Goal: Task Accomplishment & Management: Use online tool/utility

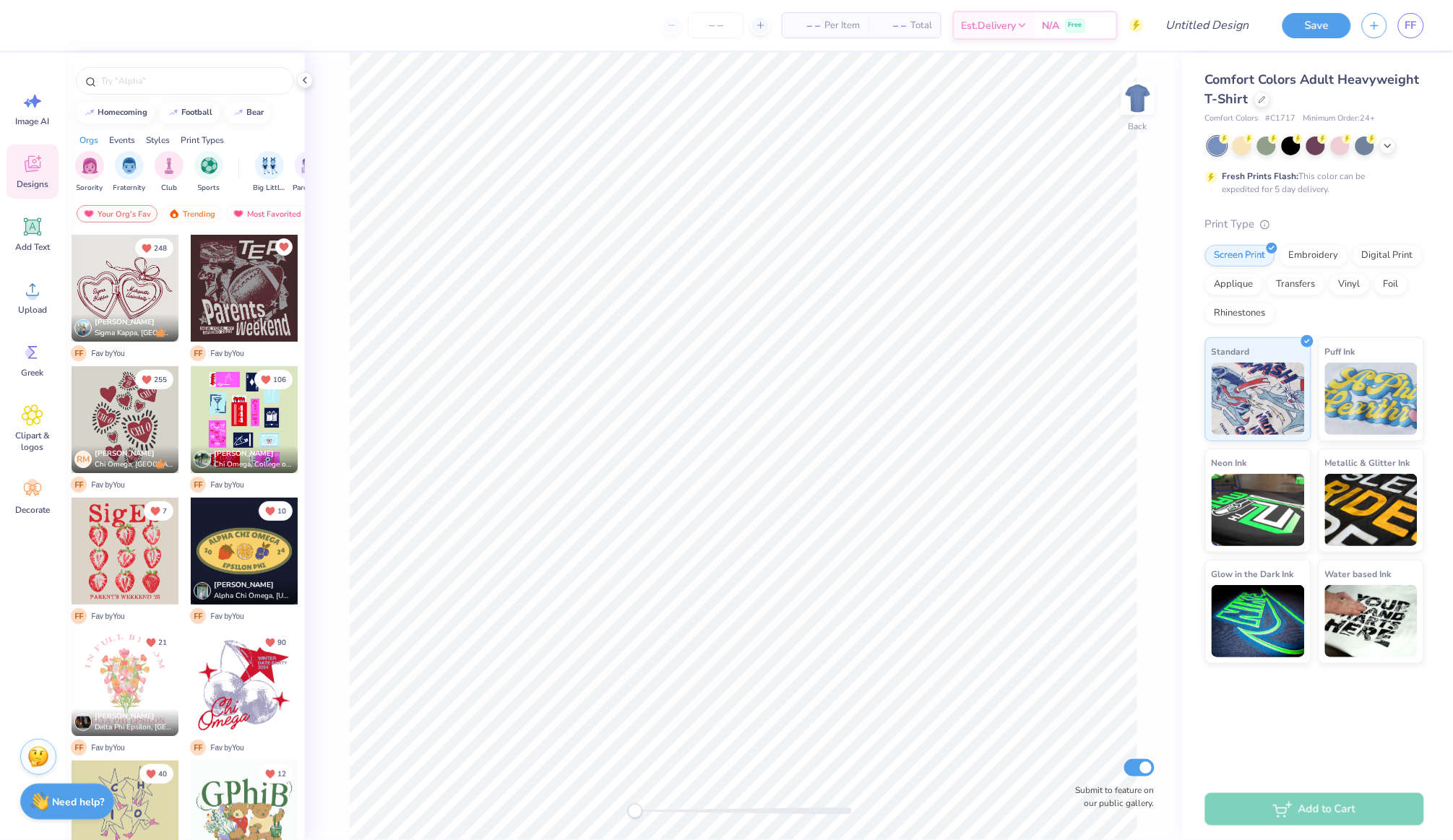
click at [0, 839] on div "– – Per Item – – Total Est. Delivery N/A Free Design Title Save FF Image AI Des…" at bounding box center [726, 420] width 1453 height 840
click at [38, 118] on span "Image AI" at bounding box center [32, 121] width 34 height 11
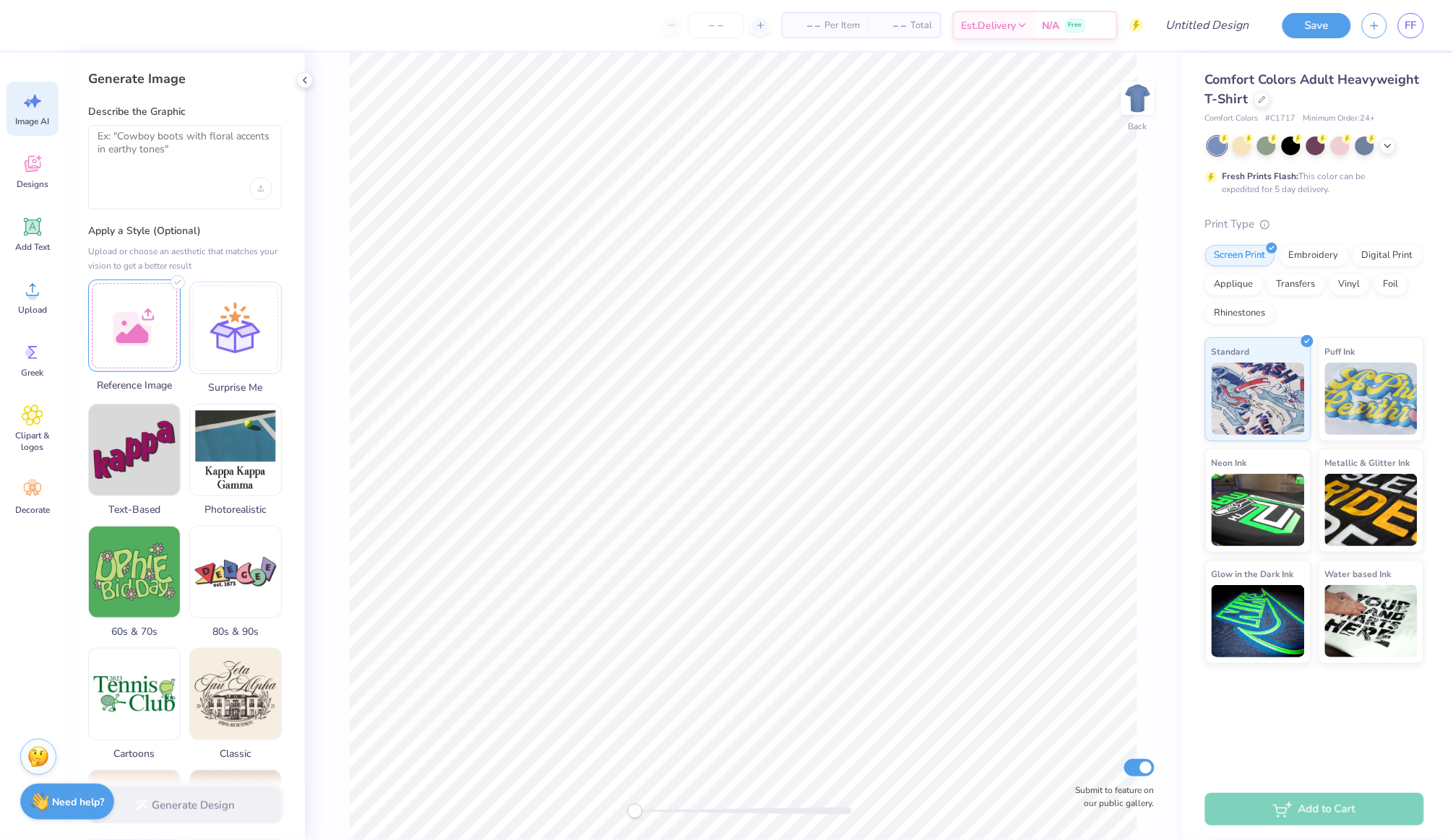
click at [143, 340] on div at bounding box center [134, 326] width 92 height 92
click at [200, 155] on textarea at bounding box center [185, 148] width 175 height 36
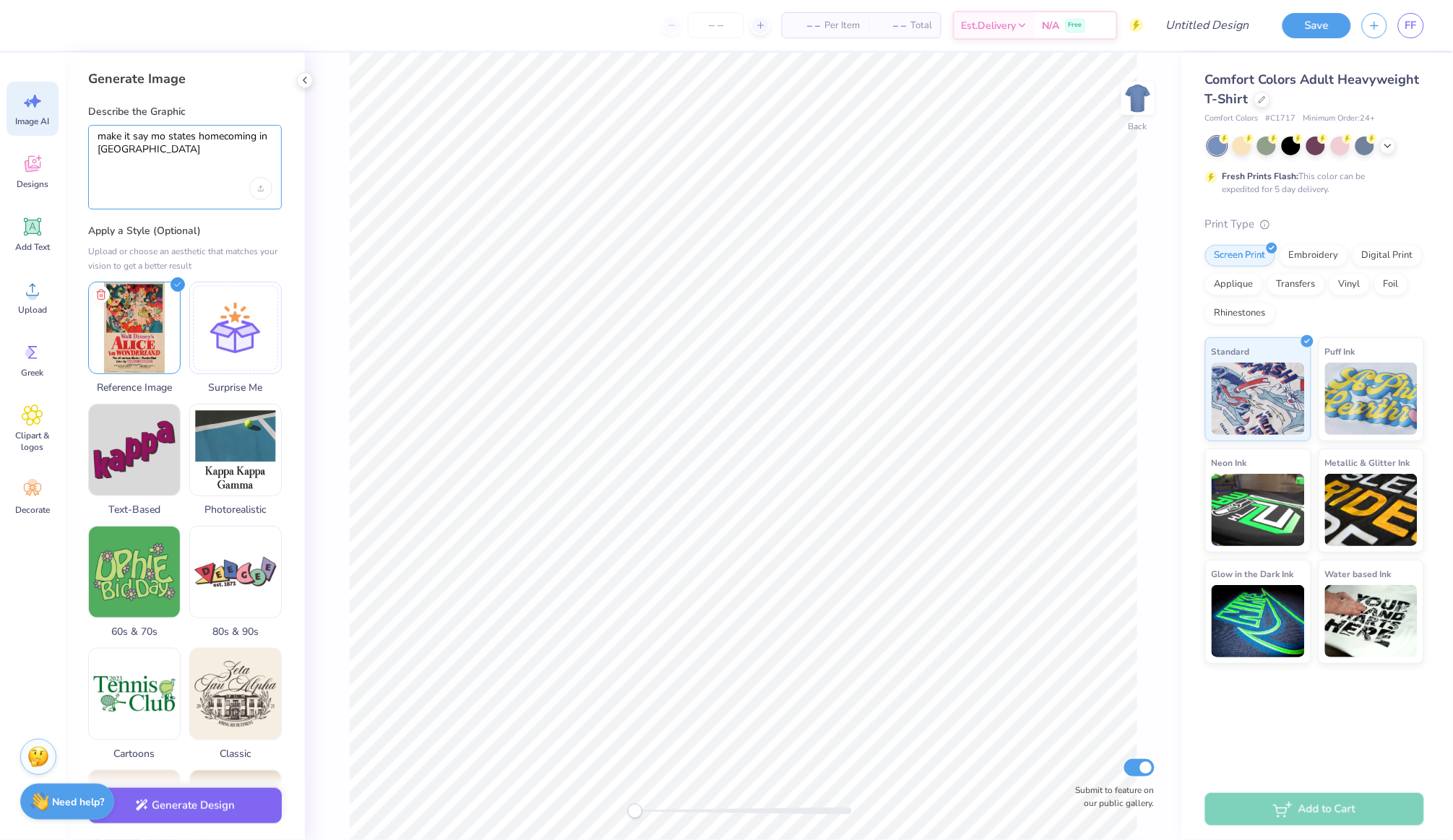
scroll to position [1, 0]
type textarea "make it say mo states homecoming in [GEOGRAPHIC_DATA]"
click at [205, 812] on button "Generate Design" at bounding box center [185, 802] width 194 height 35
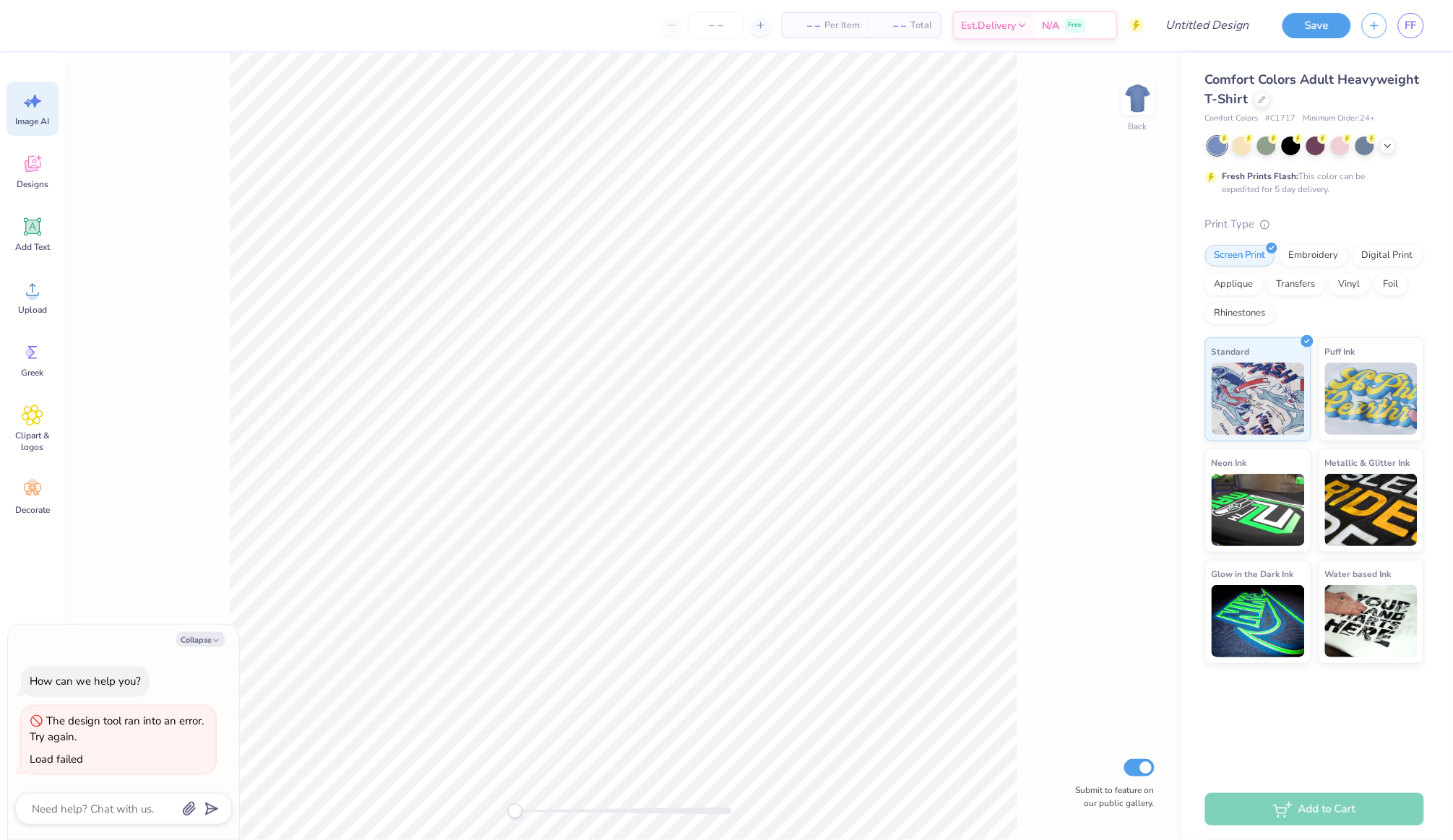
click at [1384, 2] on div "Save FF" at bounding box center [1362, 25] width 182 height 50
click at [23, 117] on span "Image AI" at bounding box center [32, 121] width 34 height 11
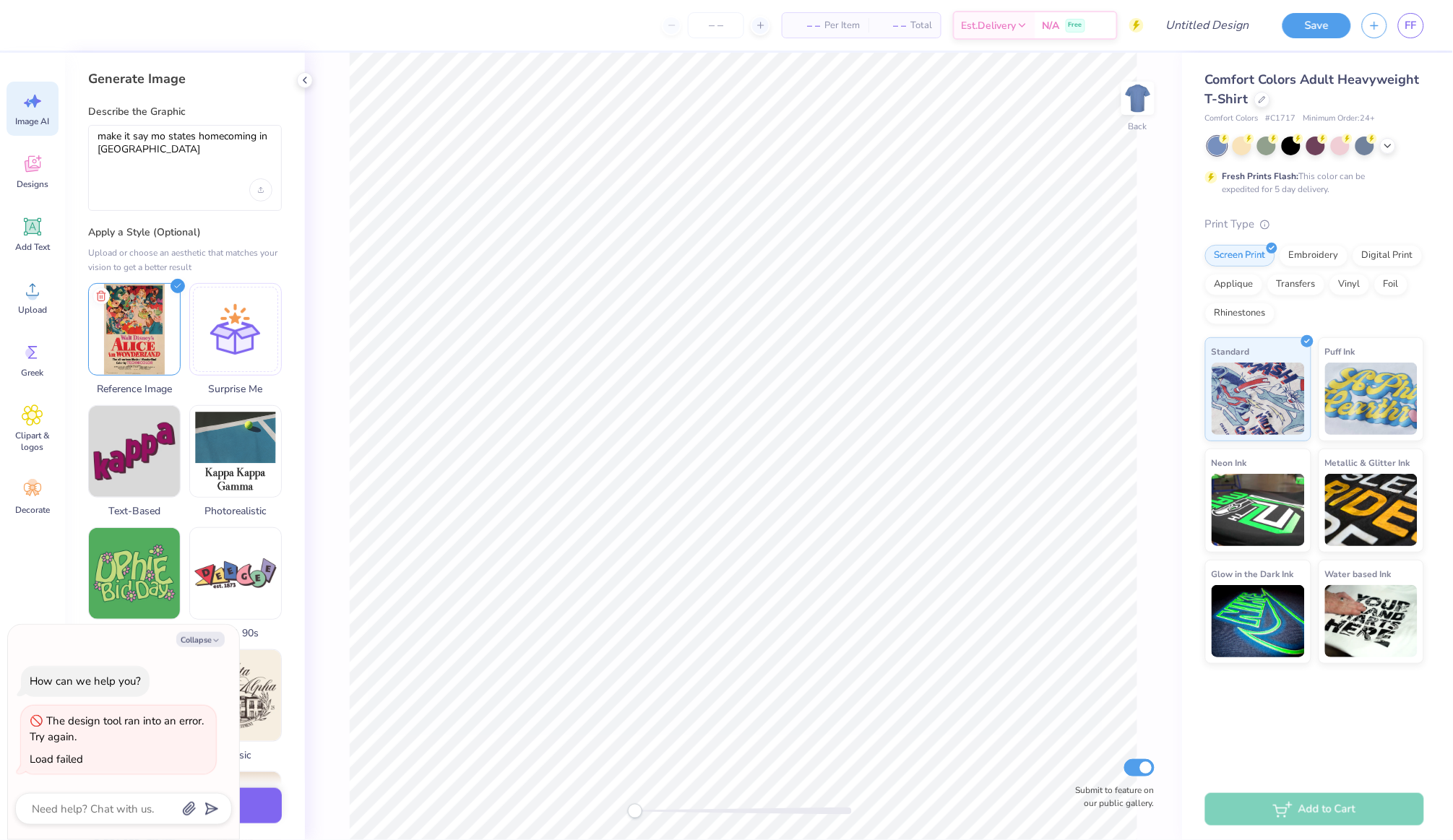
type textarea "x"
click at [151, 361] on img at bounding box center [134, 327] width 91 height 91
click at [205, 161] on textarea "make it say mo states homecoming in [GEOGRAPHIC_DATA]" at bounding box center [185, 148] width 175 height 38
drag, startPoint x: 98, startPoint y: 137, endPoint x: 148, endPoint y: 156, distance: 53.5
click at [148, 156] on textarea "make it say mo states homecoming in [GEOGRAPHIC_DATA]" at bounding box center [185, 148] width 175 height 38
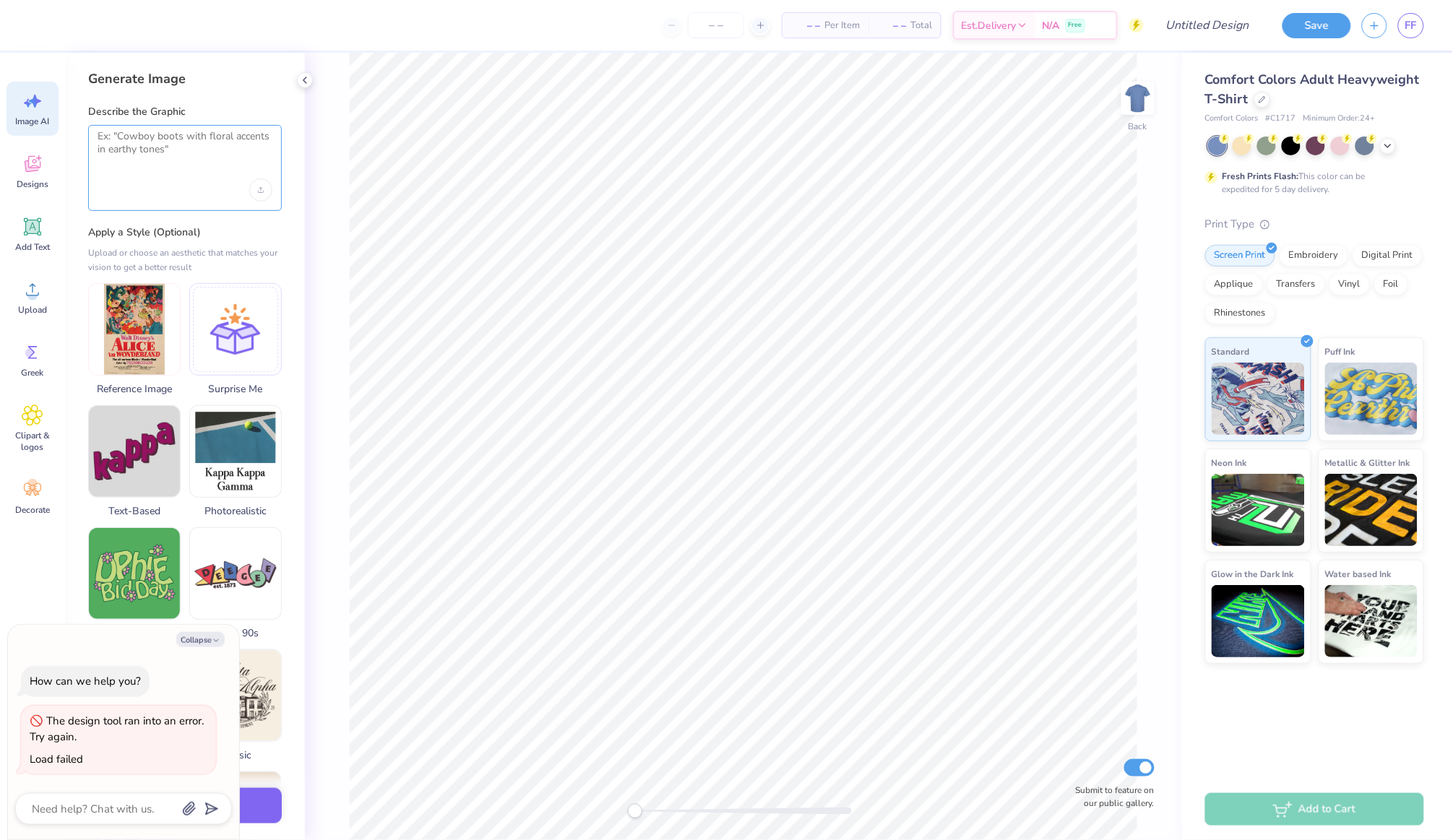
scroll to position [0, 0]
click at [104, 291] on icon at bounding box center [101, 292] width 17 height 17
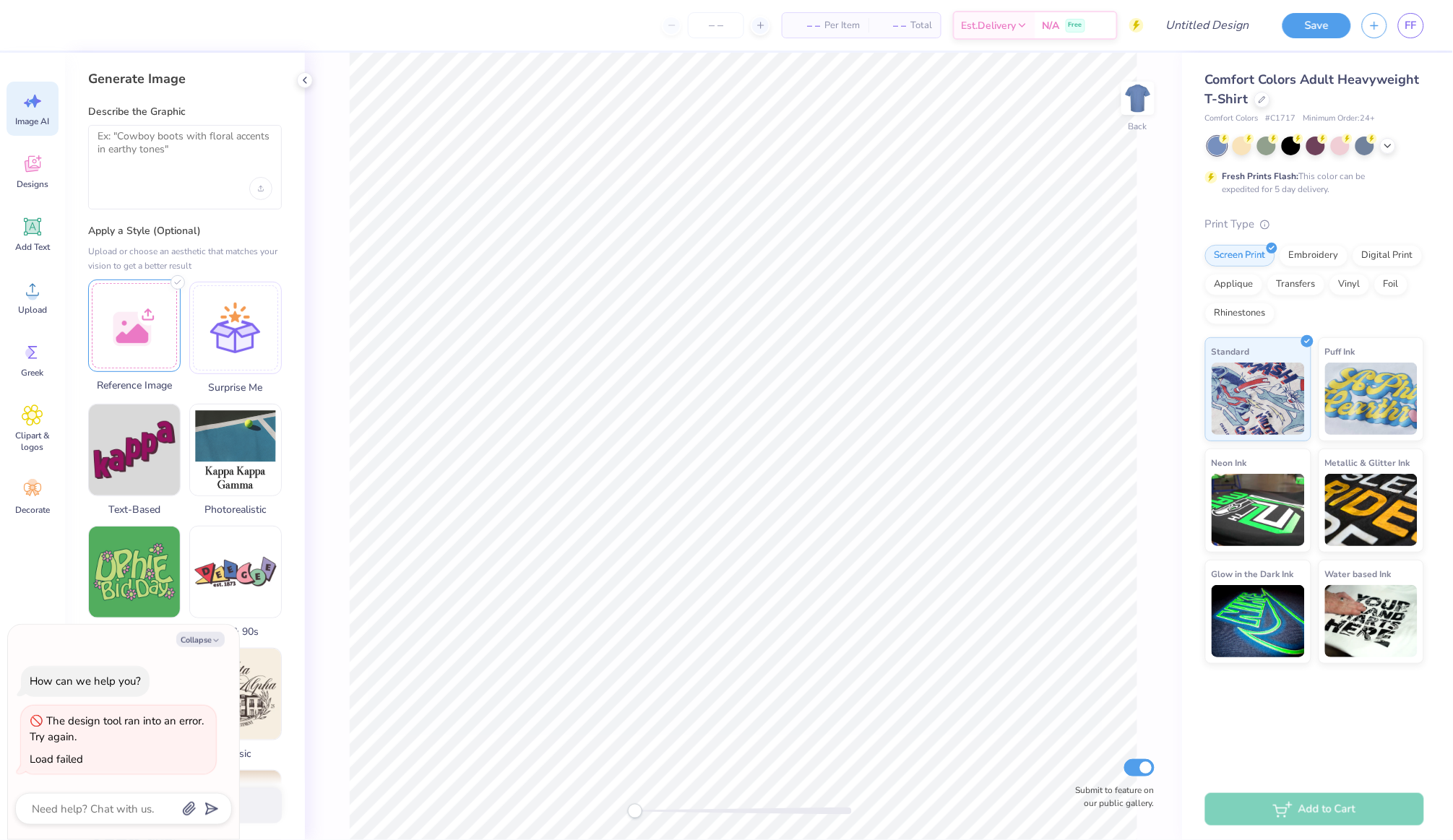
click at [144, 330] on div at bounding box center [134, 326] width 92 height 92
click at [205, 184] on div at bounding box center [185, 188] width 175 height 23
click at [206, 164] on textarea at bounding box center [185, 148] width 175 height 36
type textarea "mo state homecoming in wonderland așa and theta chi 2025"
click at [266, 797] on button "Generate Design" at bounding box center [185, 802] width 194 height 35
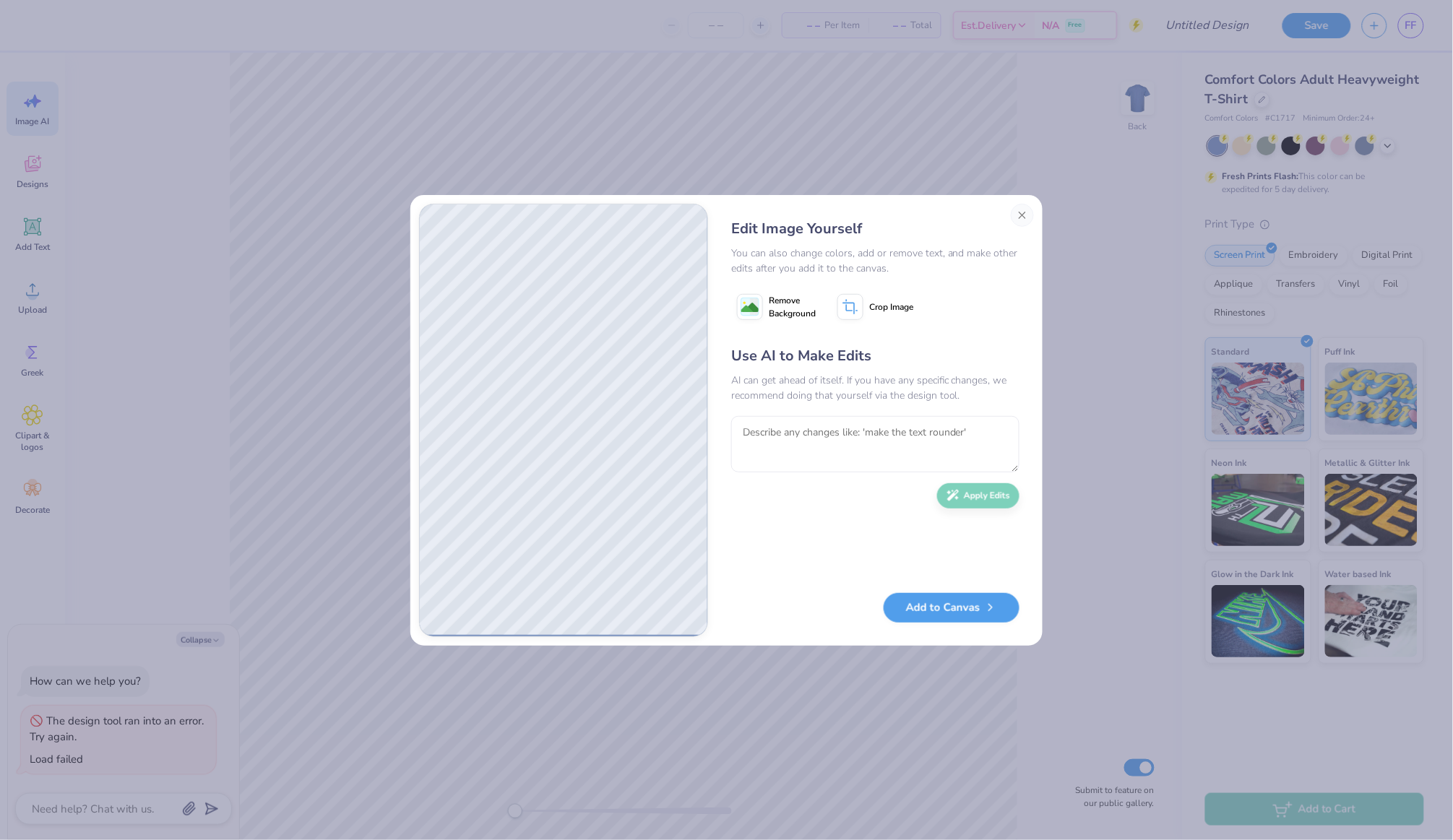
type textarea "x"
click at [812, 428] on textarea at bounding box center [875, 444] width 288 height 56
type textarea "Alpha sigma alpha x theta chi"
click at [964, 610] on button "Add to Canvas" at bounding box center [951, 604] width 136 height 29
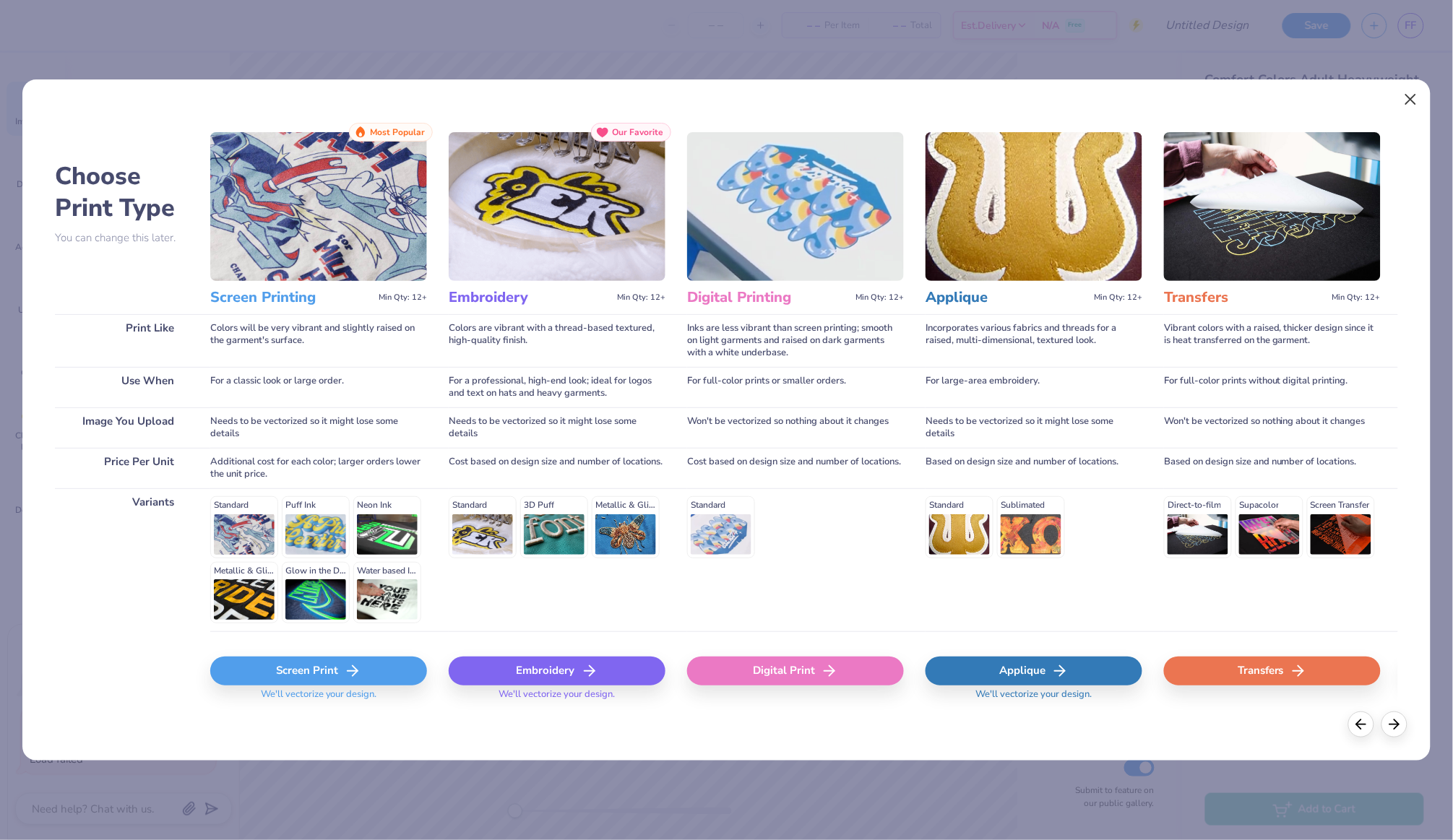
click at [1410, 98] on button "Close" at bounding box center [1410, 100] width 28 height 28
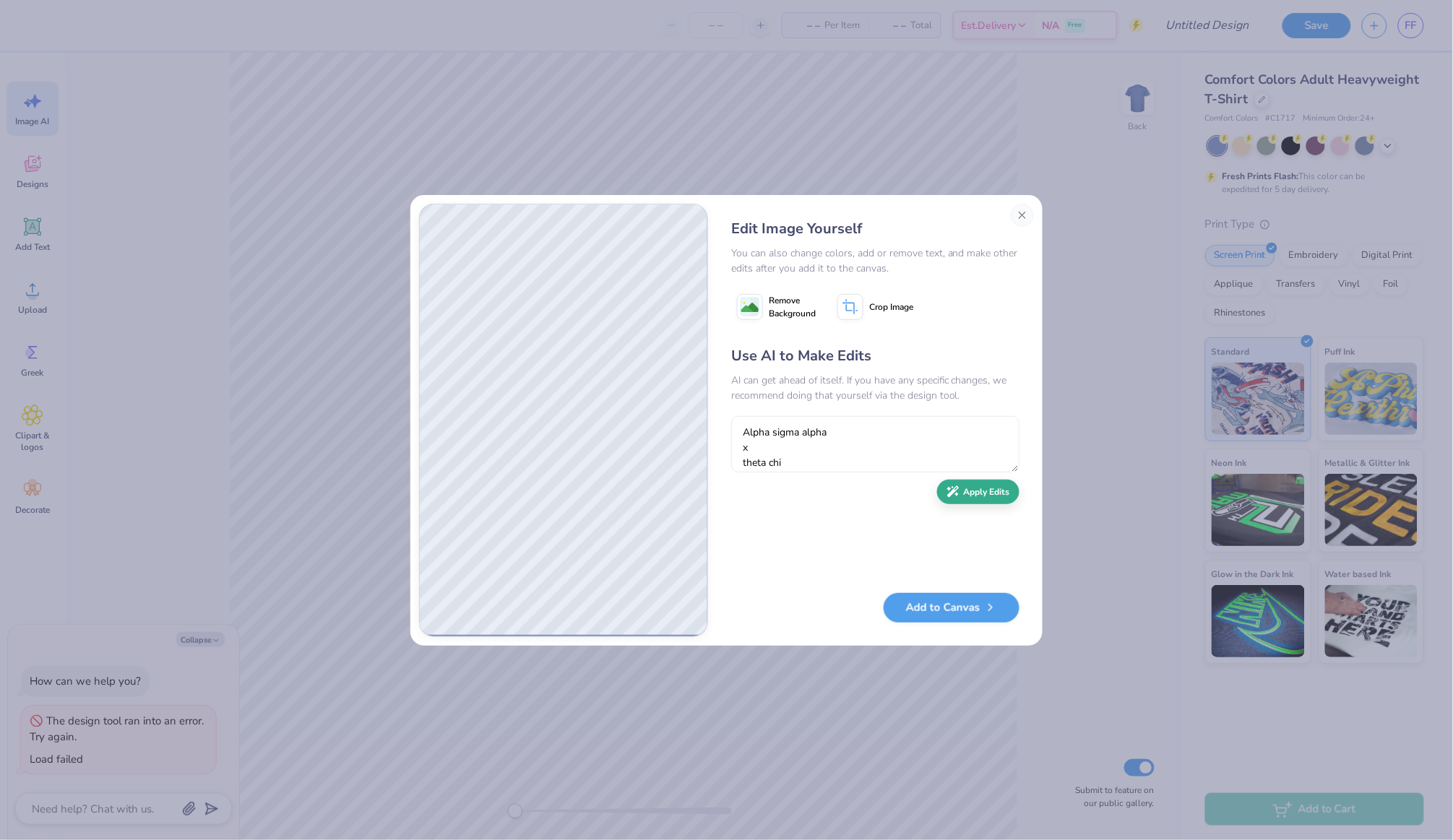
click at [988, 492] on button "Apply Edits" at bounding box center [978, 492] width 83 height 26
type textarea "x"
click at [1019, 212] on button "Close" at bounding box center [1022, 215] width 23 height 23
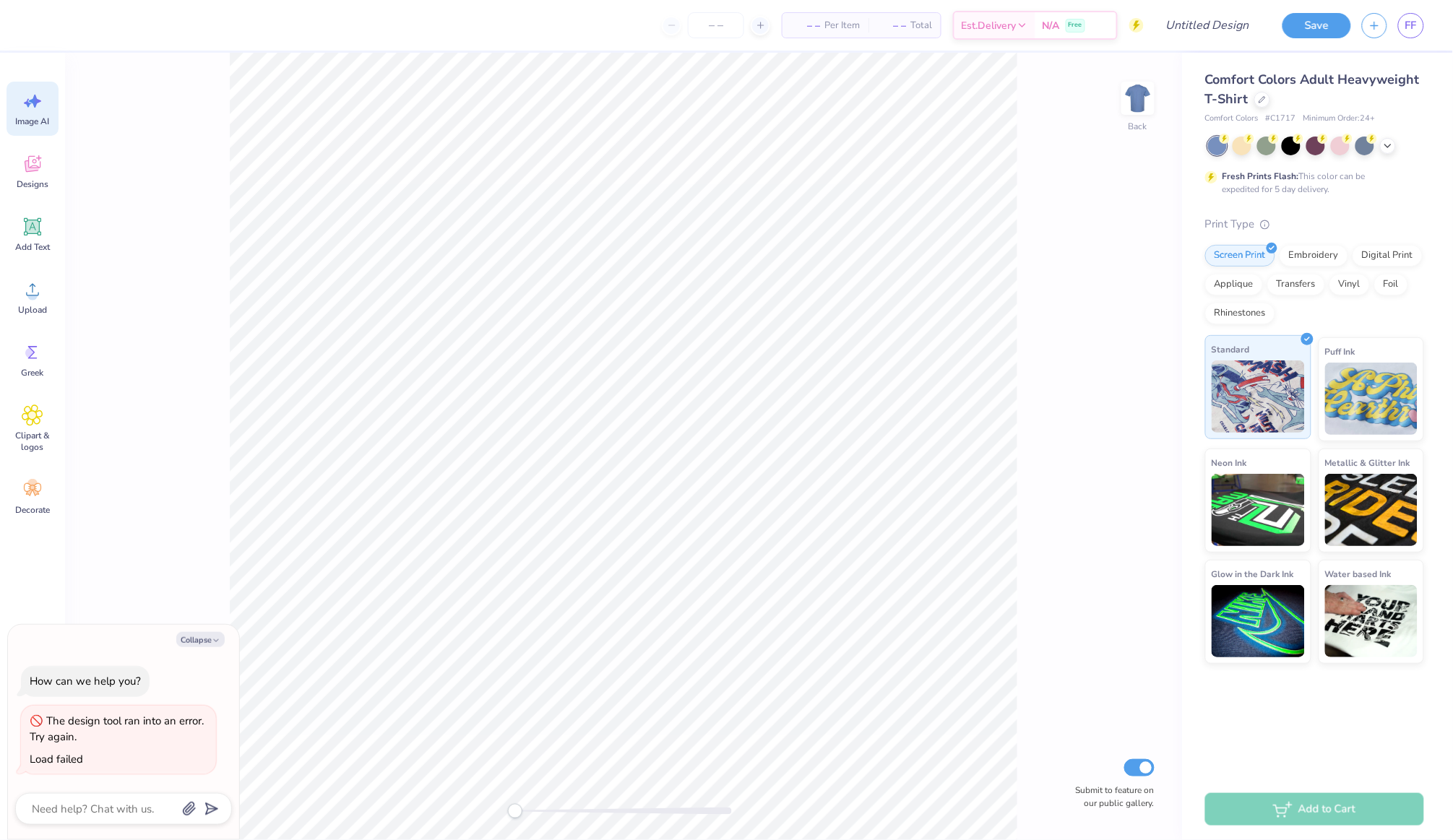
click at [1233, 382] on img at bounding box center [1258, 397] width 93 height 72
type textarea "x"
click at [1410, 14] on link "FF" at bounding box center [1410, 26] width 26 height 26
